Goal: Task Accomplishment & Management: Complete application form

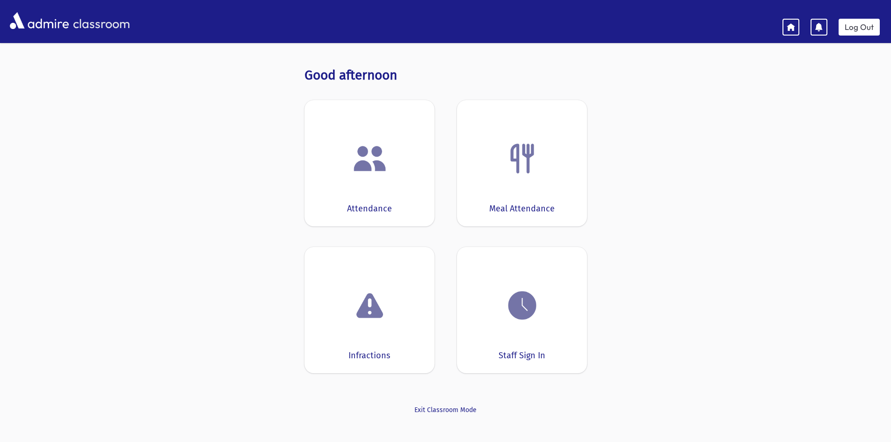
click at [399, 131] on div "Attendance" at bounding box center [370, 163] width 130 height 126
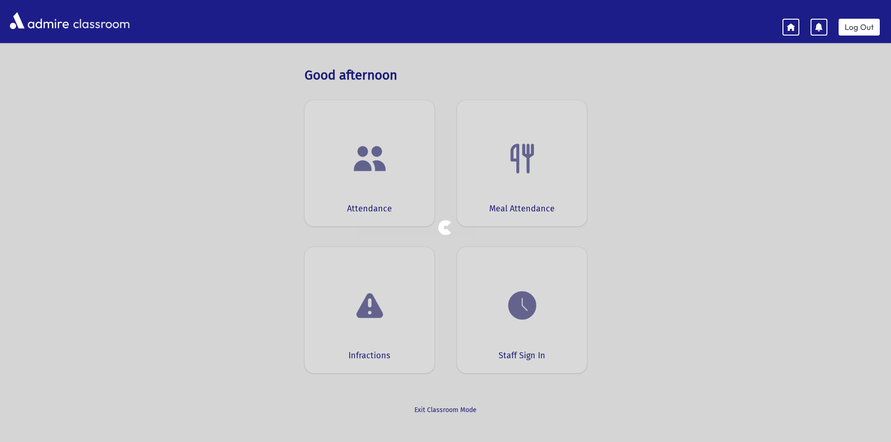
click at [399, 131] on div at bounding box center [445, 221] width 891 height 442
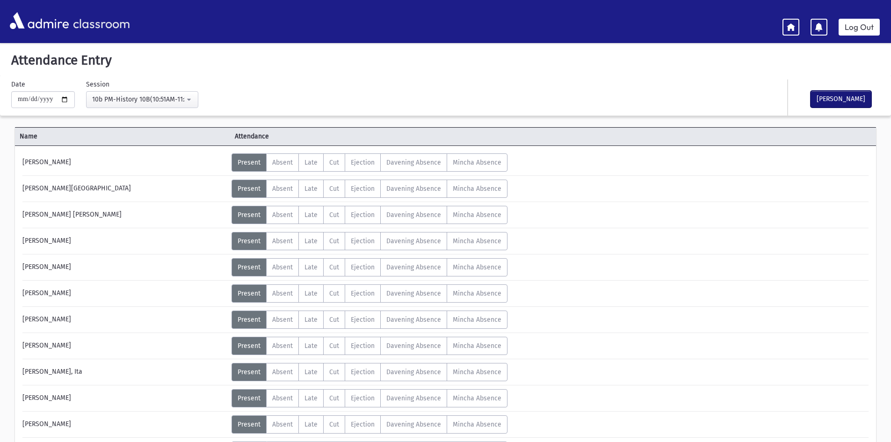
click at [855, 101] on button "[PERSON_NAME]" at bounding box center [841, 99] width 61 height 17
click at [108, 98] on div "10b PM-History 10B(10:51AM-11:34AM)" at bounding box center [138, 100] width 93 height 10
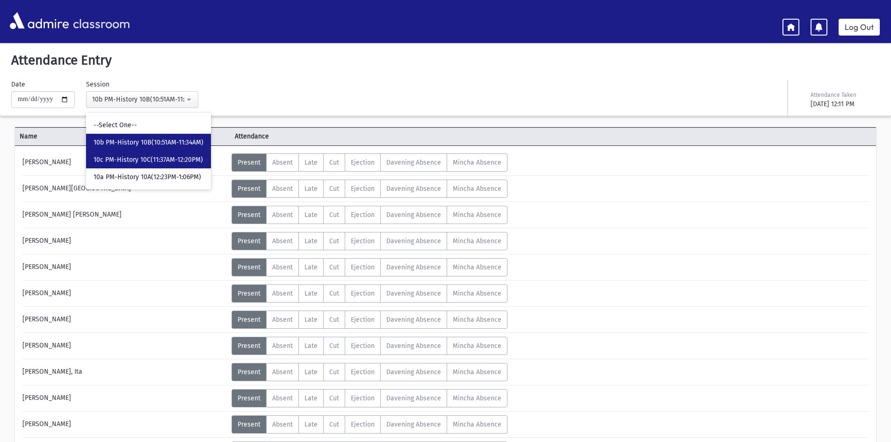
click at [208, 162] on link "10c PM-History 10C(11:37AM-12:20PM)" at bounding box center [148, 159] width 125 height 17
select select "****"
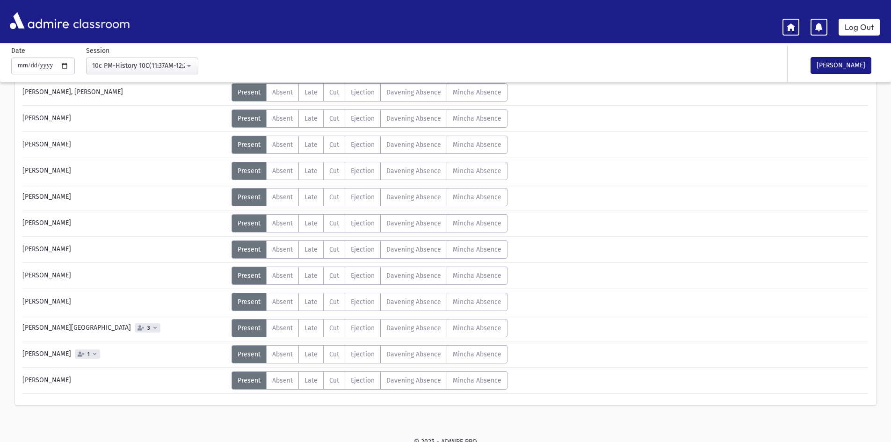
scroll to position [363, 0]
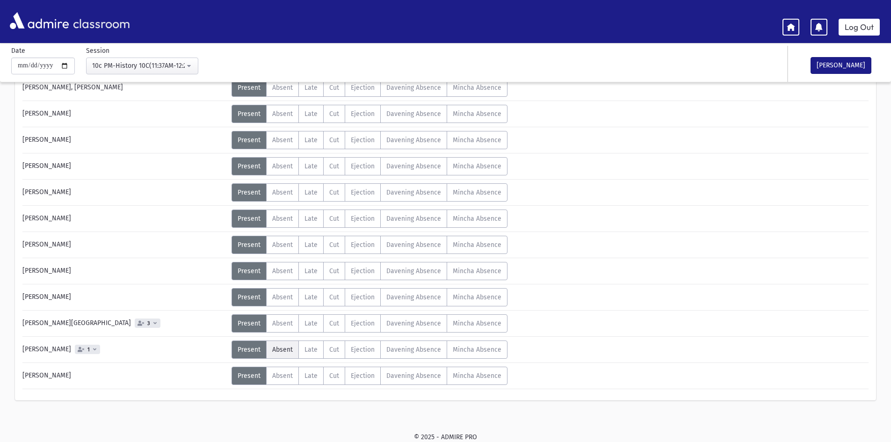
click at [292, 354] on label "Absent A" at bounding box center [282, 350] width 33 height 18
click at [276, 115] on span "Absent" at bounding box center [282, 114] width 21 height 8
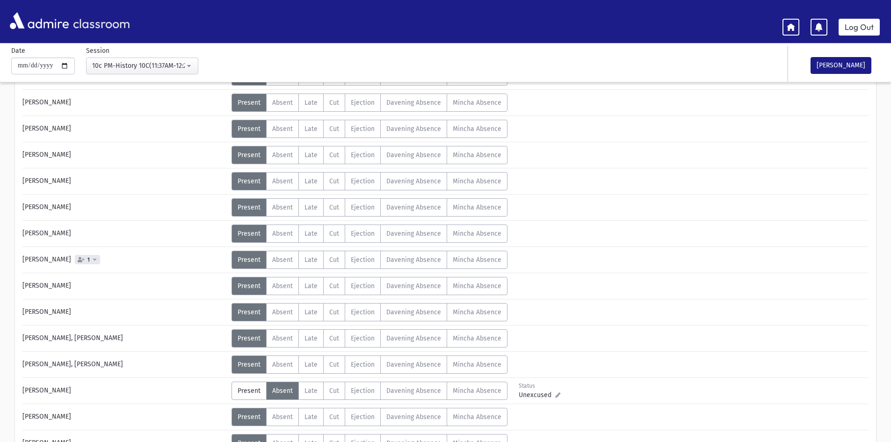
scroll to position [82, 0]
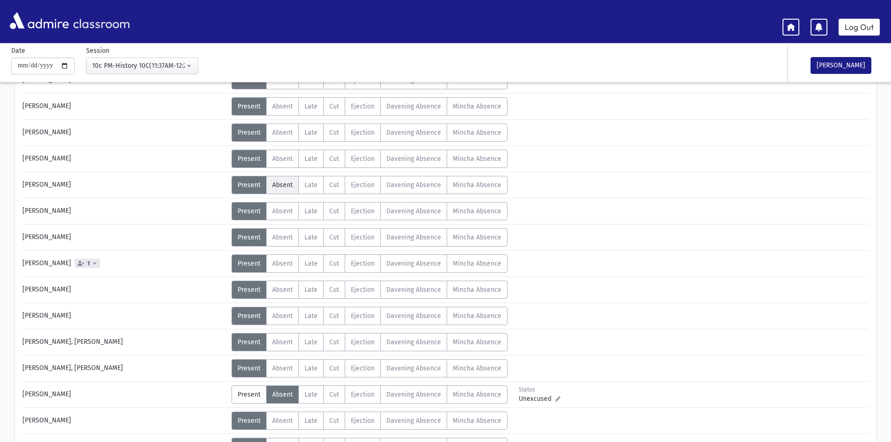
click at [277, 184] on span "Absent" at bounding box center [282, 185] width 21 height 8
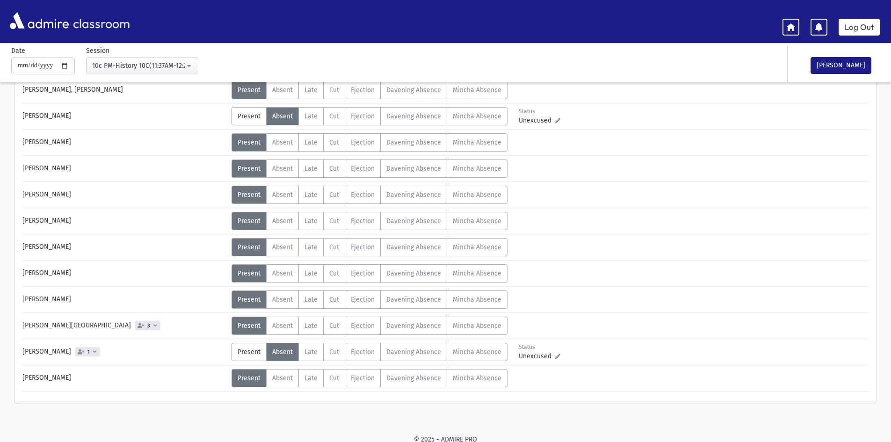
scroll to position [363, 0]
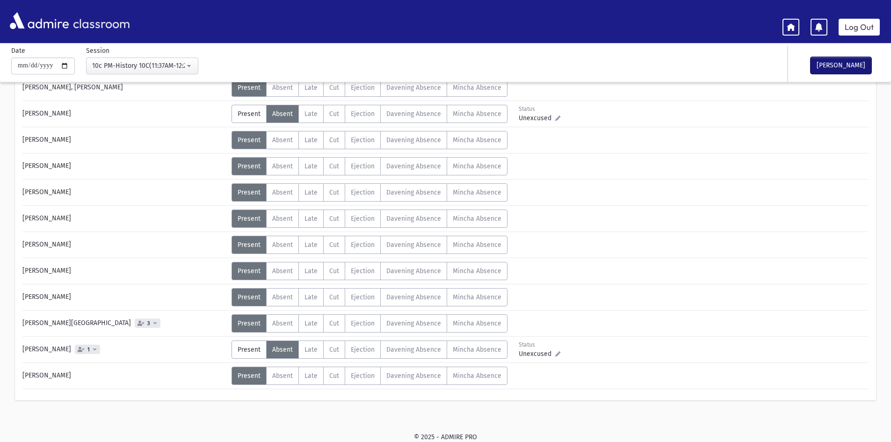
click at [838, 64] on button "[PERSON_NAME]" at bounding box center [841, 65] width 61 height 17
click at [167, 66] on div "10c PM-History 10C(11:37AM-12:20PM)" at bounding box center [138, 66] width 93 height 10
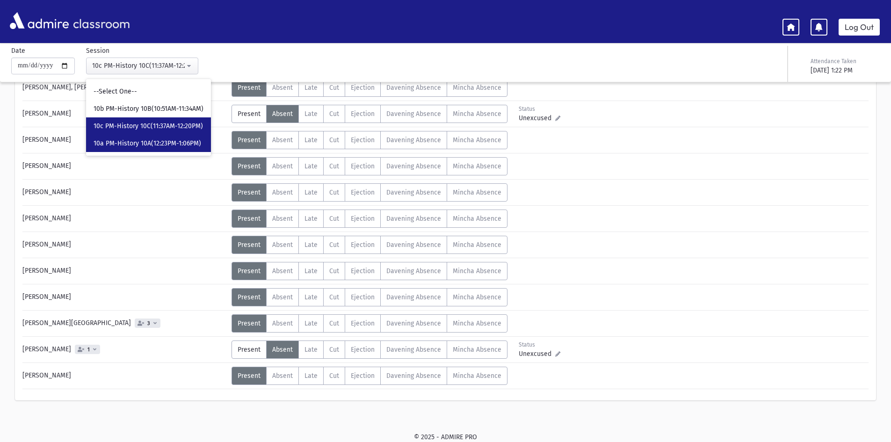
click at [168, 148] on span "10a PM-History 10A(12:23PM-1:06PM)" at bounding box center [148, 143] width 108 height 9
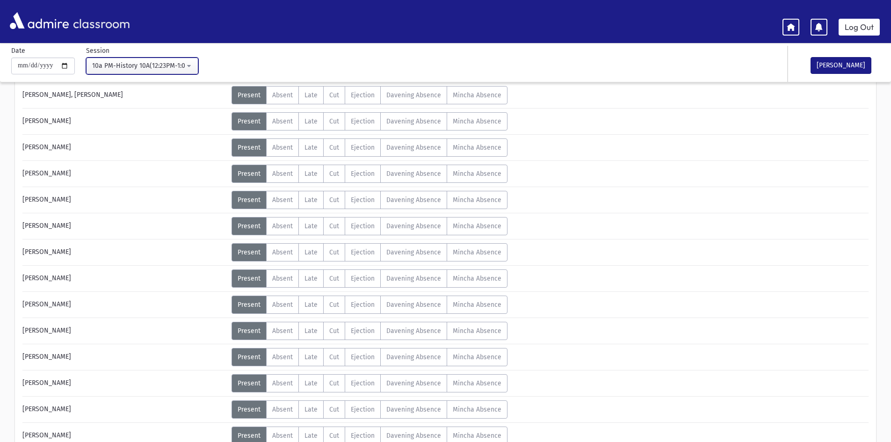
scroll to position [140, 0]
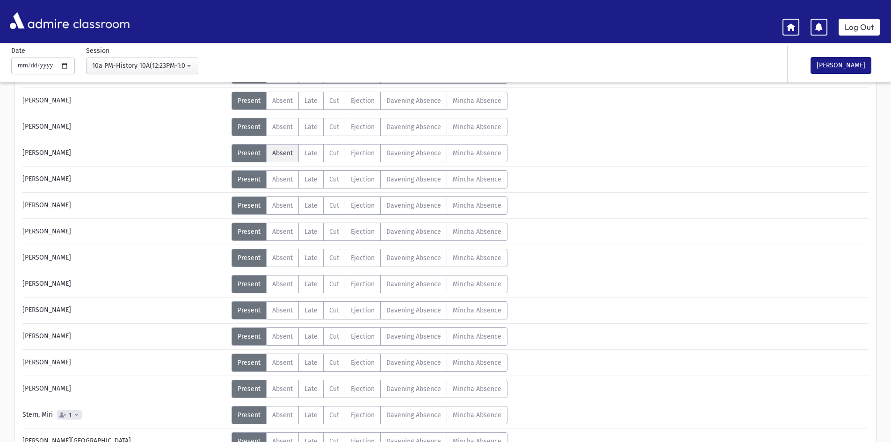
click at [277, 150] on span "Absent" at bounding box center [282, 153] width 21 height 8
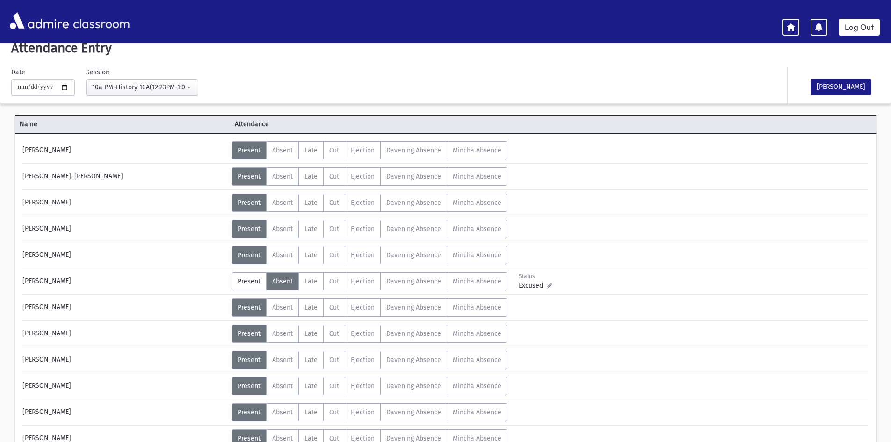
scroll to position [0, 0]
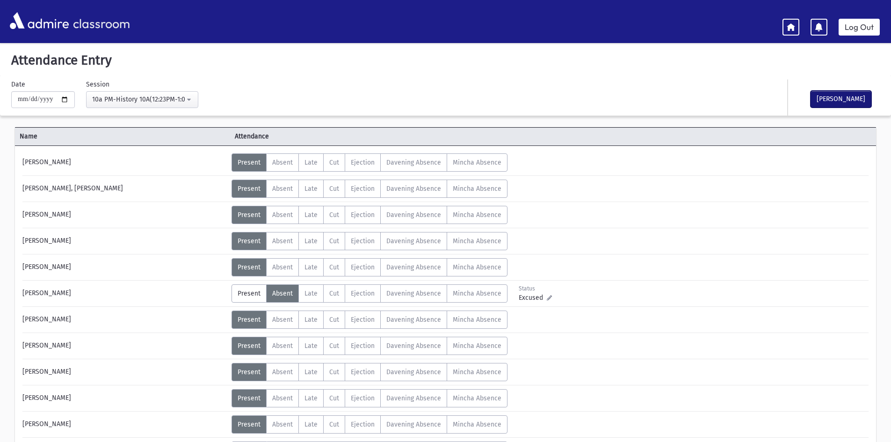
click at [830, 99] on button "[PERSON_NAME]" at bounding box center [841, 99] width 61 height 17
click at [183, 105] on button "10a PM-History 10A(12:23PM-1:06PM)" at bounding box center [142, 99] width 112 height 17
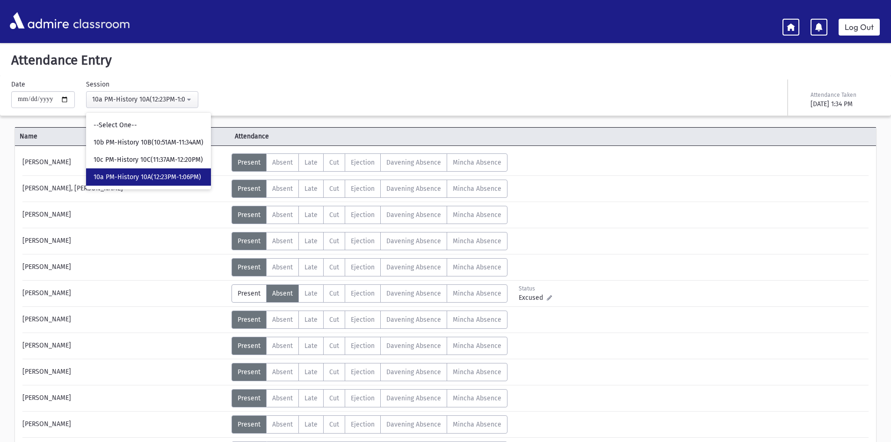
click at [230, 89] on div "**********" at bounding box center [300, 94] width 587 height 29
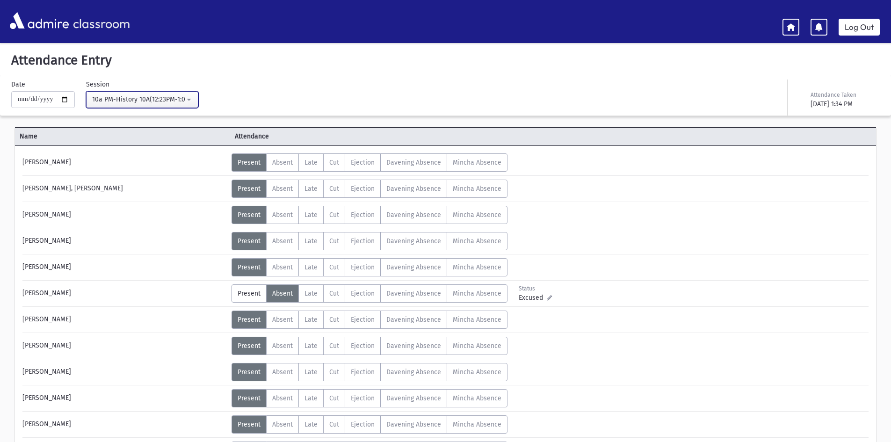
click at [131, 103] on div "10a PM-History 10A(12:23PM-1:06PM)" at bounding box center [138, 100] width 93 height 10
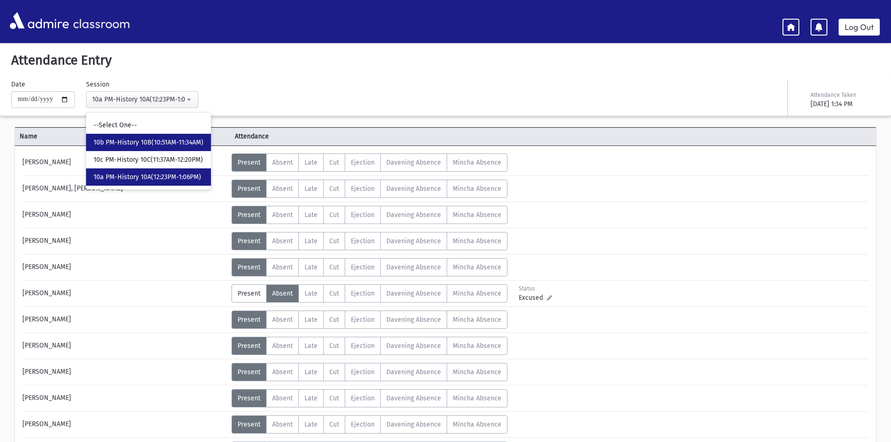
click at [134, 148] on link "10b PM-History 10B(10:51AM-11:34AM)" at bounding box center [148, 142] width 125 height 17
select select "****"
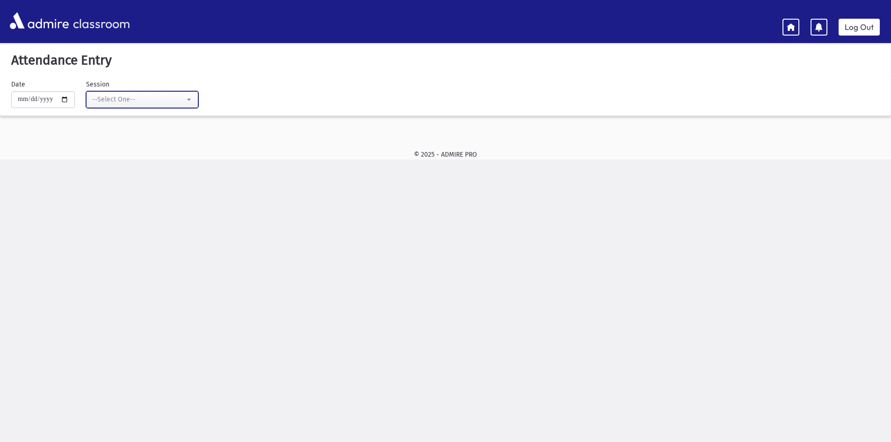
click at [124, 96] on div "--Select One--" at bounding box center [138, 100] width 93 height 10
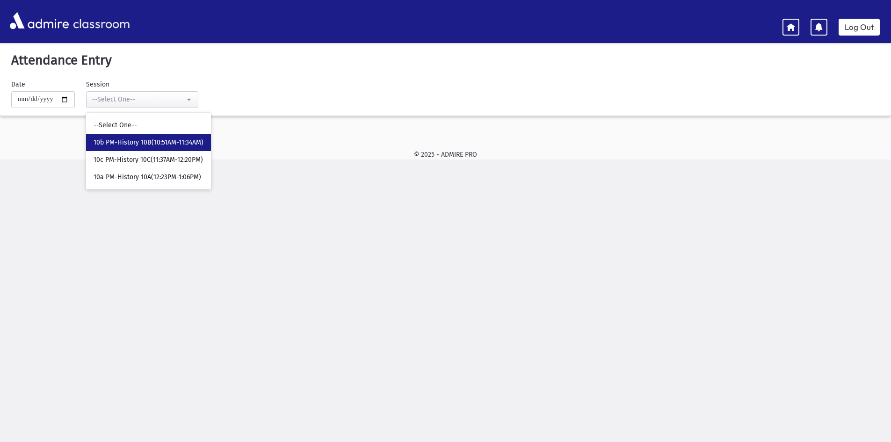
click at [131, 139] on span "10b PM-History 10B(10:51AM-11:34AM)" at bounding box center [149, 142] width 110 height 9
select select "****"
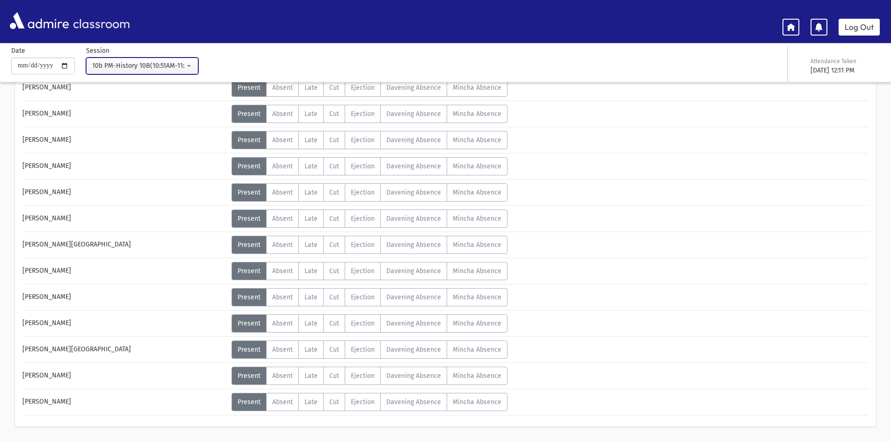
scroll to position [337, 0]
